Goal: Information Seeking & Learning: Learn about a topic

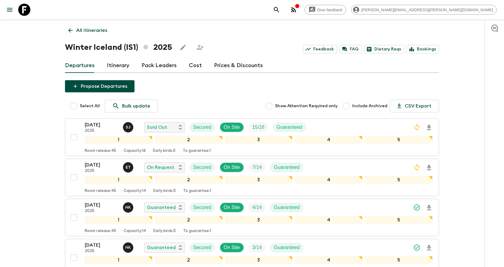
click at [280, 6] on icon "search adventures" at bounding box center [276, 9] width 7 height 7
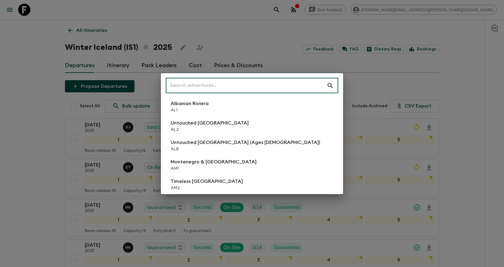
click at [290, 85] on input "text" at bounding box center [246, 85] width 161 height 17
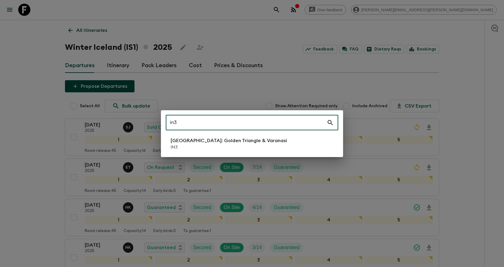
type input "in3"
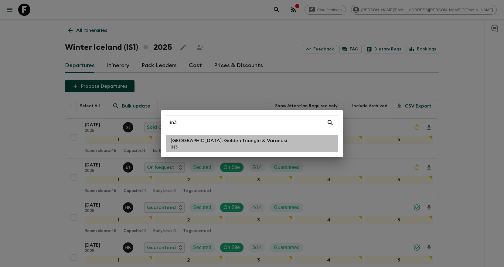
click at [266, 142] on li "North India: Golden Triangle & Varanasi IN3" at bounding box center [252, 143] width 172 height 17
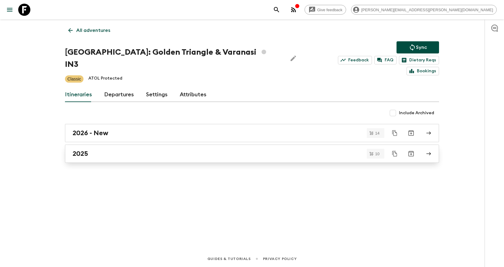
click at [173, 150] on div "2025" at bounding box center [246, 154] width 347 height 8
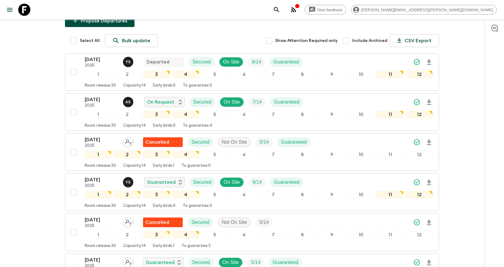
scroll to position [127, 0]
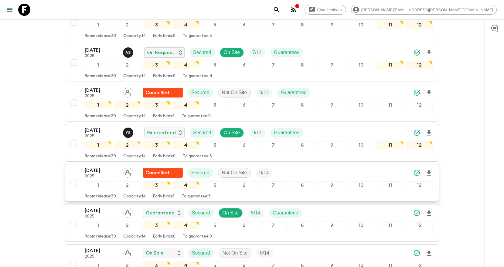
click at [71, 177] on input "checkbox" at bounding box center [74, 183] width 12 height 12
checkbox input "true"
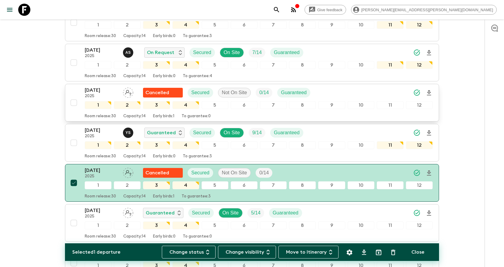
click at [75, 97] on input "checkbox" at bounding box center [74, 103] width 12 height 12
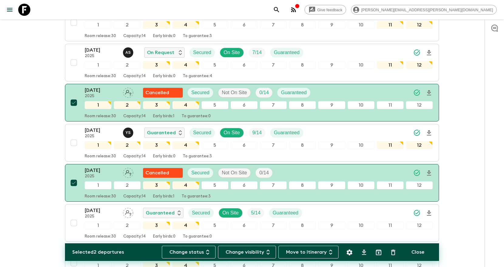
click at [377, 254] on icon "Archive (Completed, Cancelled or Unsynced Departures only)" at bounding box center [378, 252] width 7 height 7
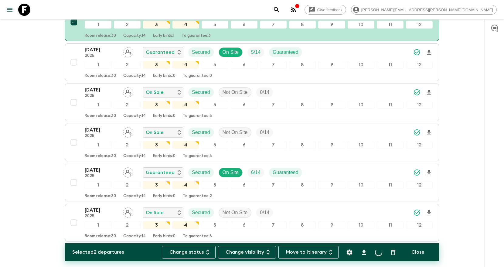
scroll to position [288, 0]
checkbox input "false"
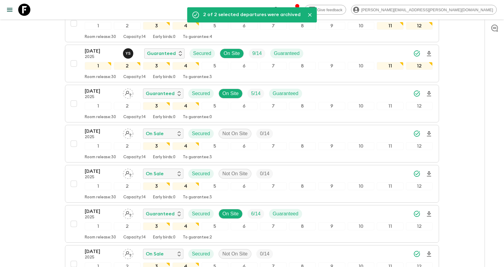
scroll to position [158, 0]
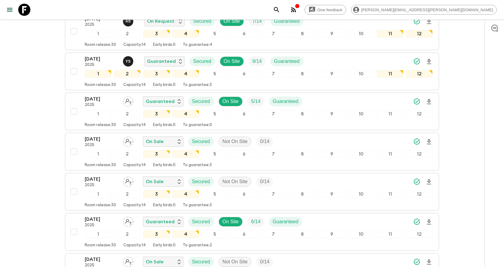
click at [447, 100] on div "Give feedback amy.grant@flashpack.com All itineraries North India: Golden Trian…" at bounding box center [252, 94] width 504 height 504
click at [429, 98] on icon "Download Onboarding" at bounding box center [428, 101] width 7 height 7
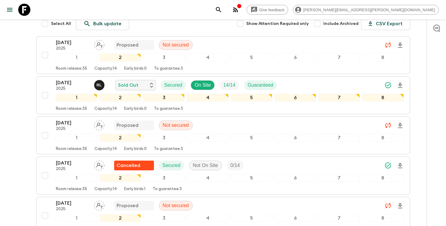
click at [222, 12] on icon "search adventures" at bounding box center [218, 9] width 7 height 7
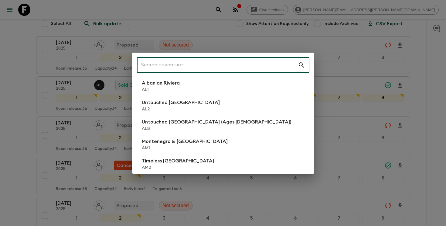
scroll to position [94, 0]
click at [247, 63] on input "text" at bounding box center [217, 64] width 161 height 17
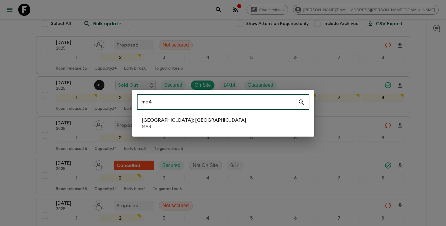
type input "ma4"
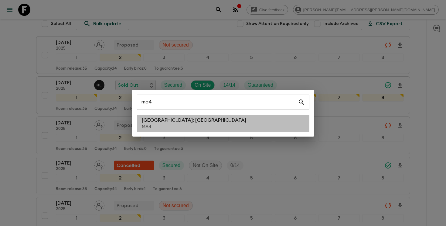
click at [239, 126] on li "[GEOGRAPHIC_DATA]: [GEOGRAPHIC_DATA] MA4" at bounding box center [223, 122] width 172 height 17
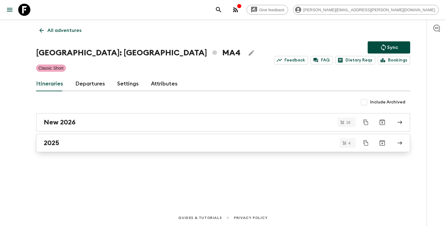
click at [184, 145] on div "2025" at bounding box center [217, 143] width 347 height 8
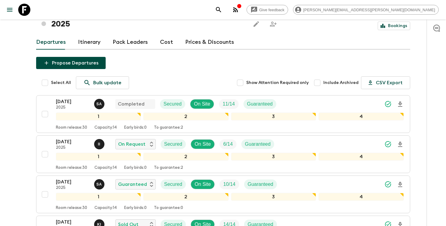
scroll to position [39, 0]
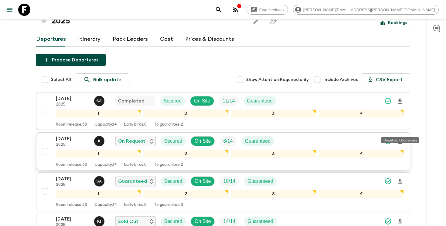
click at [399, 138] on icon "Download Onboarding" at bounding box center [400, 140] width 4 height 5
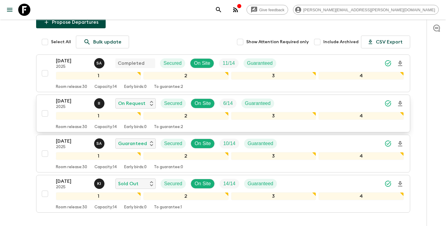
scroll to position [78, 0]
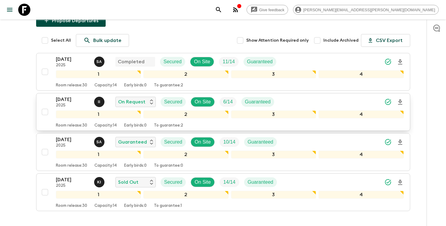
click at [221, 11] on icon "search adventures" at bounding box center [218, 9] width 5 height 5
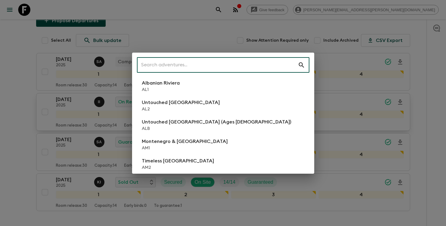
click at [275, 63] on input "text" at bounding box center [217, 64] width 161 height 17
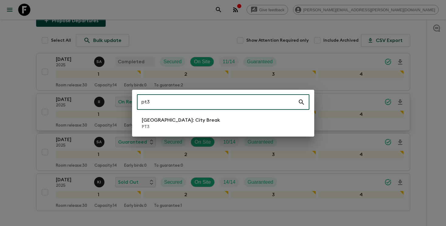
type input "pt3"
click at [246, 120] on li "[GEOGRAPHIC_DATA]: City Break PT3" at bounding box center [223, 122] width 172 height 17
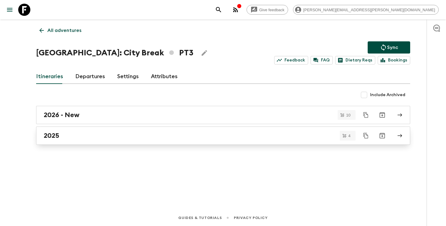
click at [242, 130] on link "2025" at bounding box center [223, 135] width 374 height 18
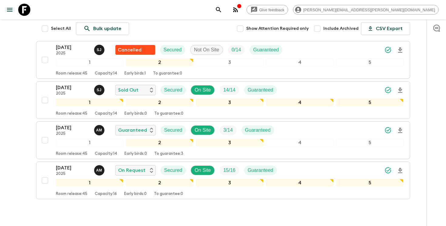
scroll to position [76, 0]
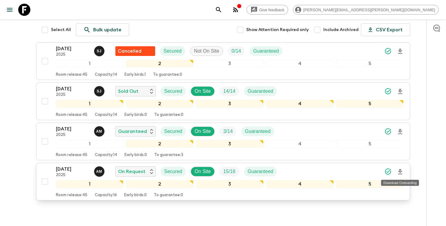
click at [400, 171] on icon "Download Onboarding" at bounding box center [400, 171] width 7 height 7
click at [222, 7] on icon "search adventures" at bounding box center [218, 9] width 7 height 7
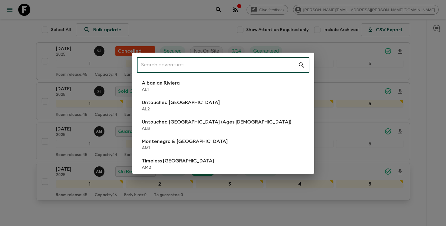
click at [237, 66] on input "text" at bounding box center [217, 64] width 161 height 17
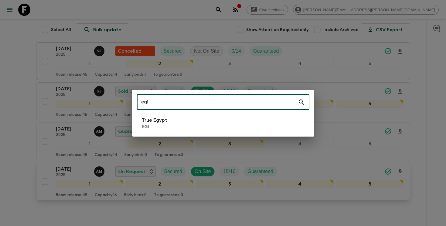
type input "eg1"
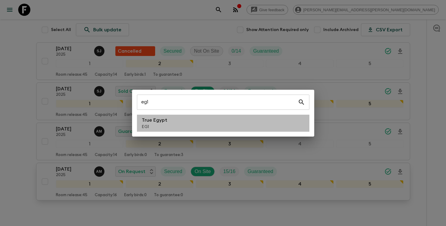
click at [199, 124] on li "True Egypt EG1" at bounding box center [223, 122] width 172 height 17
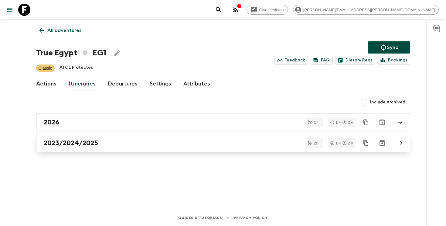
click at [153, 144] on div "2023/2024/2025" at bounding box center [217, 143] width 347 height 8
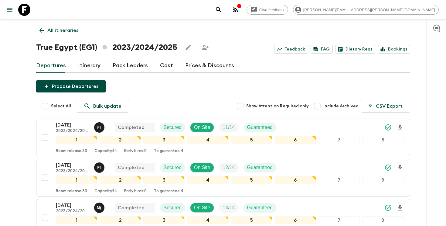
click at [222, 11] on icon "search adventures" at bounding box center [218, 9] width 7 height 7
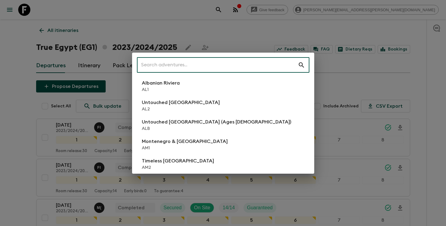
click at [235, 67] on input "text" at bounding box center [217, 64] width 161 height 17
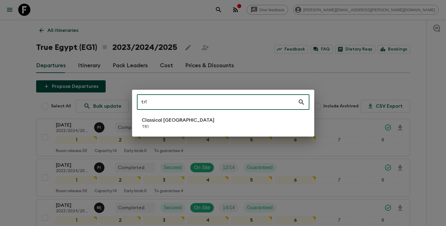
type input "tr1"
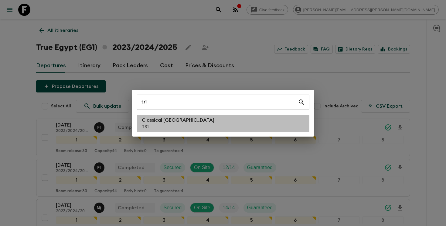
click at [198, 124] on li "Classical Türkiye TR1" at bounding box center [223, 122] width 172 height 17
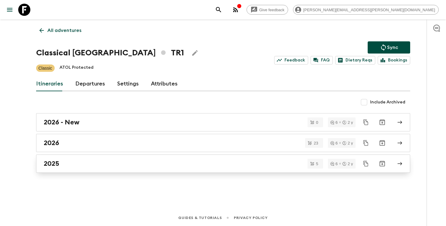
click at [174, 164] on div "2025" at bounding box center [217, 163] width 347 height 8
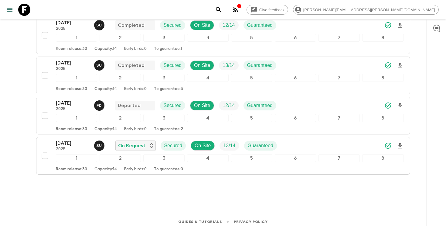
scroll to position [146, 0]
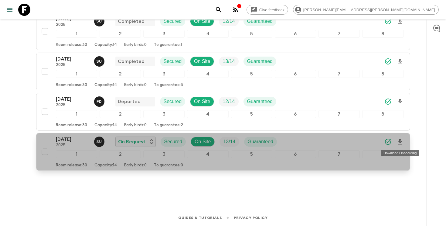
click at [399, 139] on icon "Download Onboarding" at bounding box center [400, 141] width 4 height 5
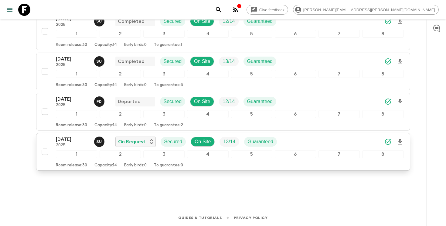
scroll to position [0, 0]
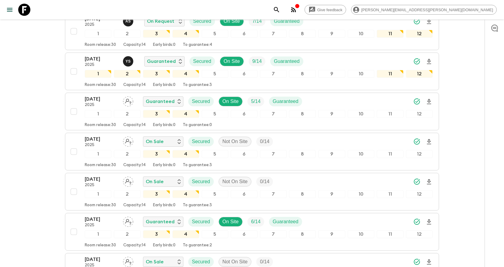
scroll to position [158, 0]
click at [279, 10] on icon "search adventures" at bounding box center [276, 9] width 5 height 5
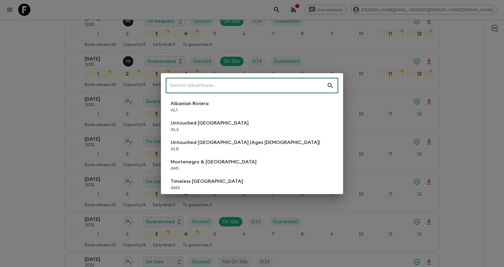
click at [284, 85] on input "text" at bounding box center [246, 85] width 161 height 17
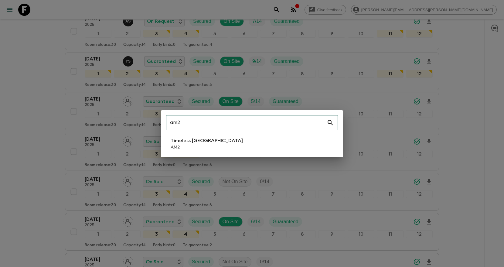
type input "am2"
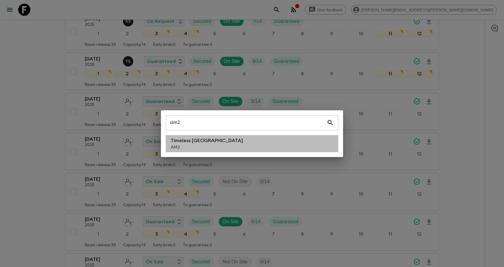
click at [223, 148] on li "Timeless Armenia AM2" at bounding box center [252, 143] width 172 height 17
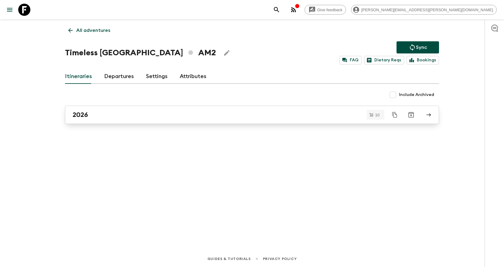
click at [88, 117] on div "2026" at bounding box center [246, 115] width 347 height 8
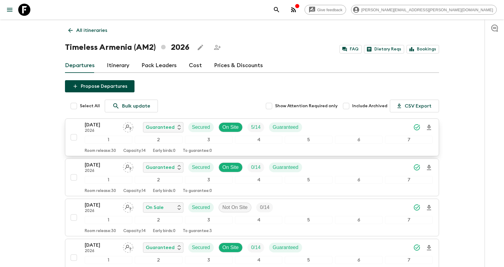
click at [346, 129] on div "26 Apr 2026 2026 Guaranteed Secured On Site 5 / 14 Guaranteed" at bounding box center [259, 127] width 348 height 12
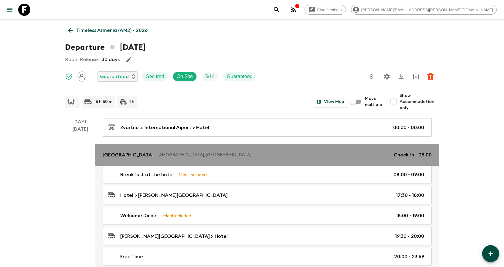
click at [154, 154] on p "Tufenkian Historic Yerevan Hotel" at bounding box center [128, 154] width 51 height 7
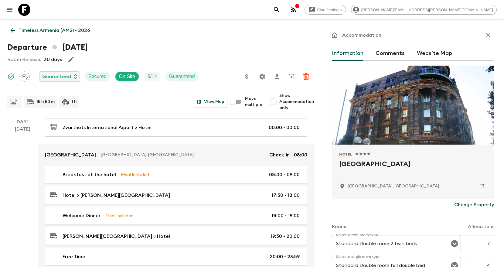
click at [372, 165] on h2 "Tufenkian Historic Yerevan Hotel" at bounding box center [413, 168] width 148 height 19
copy div "Tufenkian Historic Yerevan Hotel"
click at [280, 12] on icon "search adventures" at bounding box center [276, 9] width 7 height 7
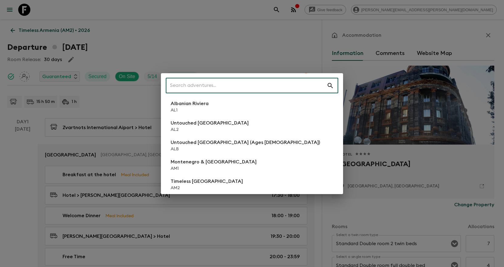
click at [289, 87] on input "text" at bounding box center [246, 85] width 161 height 17
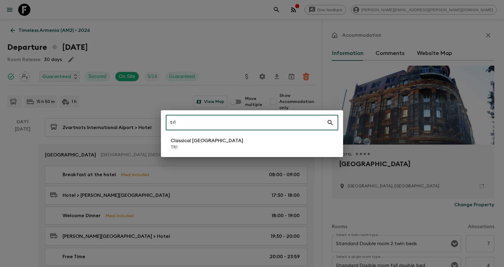
type input "tr1"
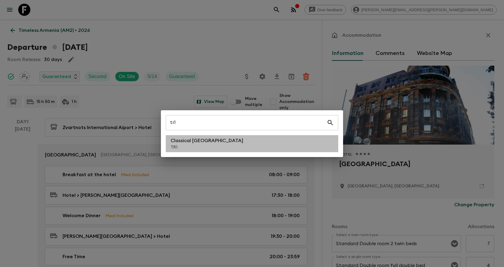
click at [239, 142] on li "Classical Türkiye TR1" at bounding box center [252, 143] width 172 height 17
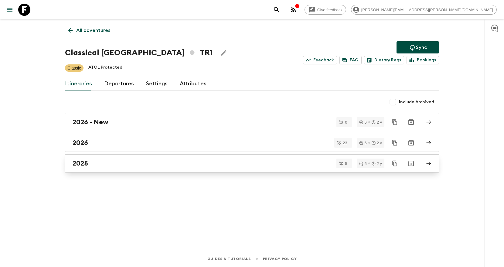
click at [163, 161] on div "2025" at bounding box center [246, 163] width 347 height 8
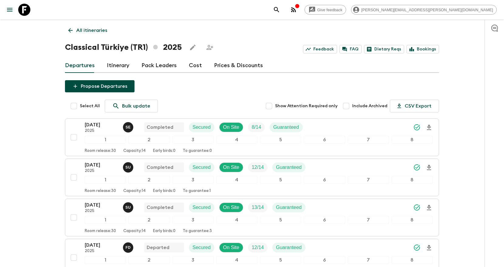
click at [279, 8] on icon "search adventures" at bounding box center [276, 9] width 5 height 5
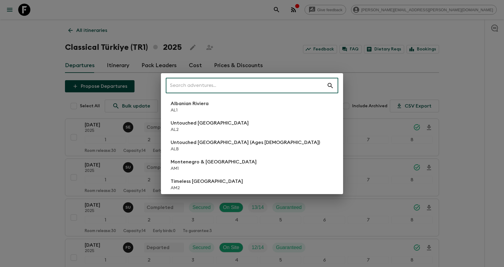
click at [287, 84] on input "text" at bounding box center [246, 85] width 161 height 17
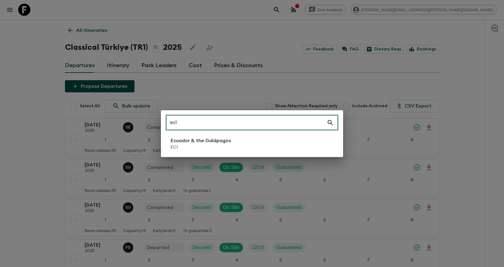
type input "ec1"
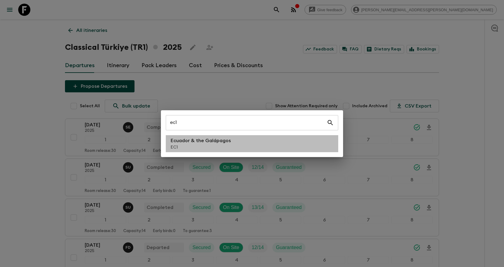
click at [233, 140] on li "Ecuador & the Galápagos EC1" at bounding box center [252, 143] width 172 height 17
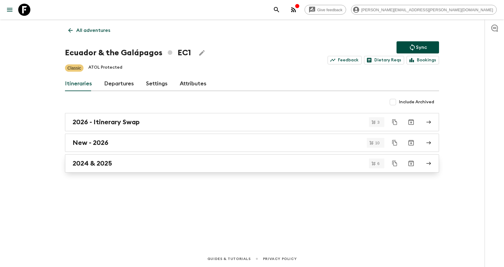
click at [141, 163] on div "2024 & 2025" at bounding box center [246, 163] width 347 height 8
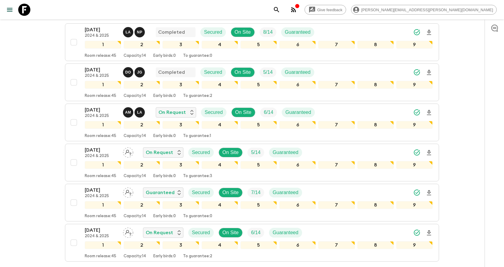
scroll to position [95, 0]
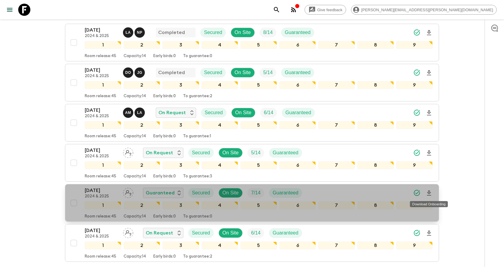
click at [429, 193] on icon "Download Onboarding" at bounding box center [429, 192] width 4 height 5
